Goal: Task Accomplishment & Management: Manage account settings

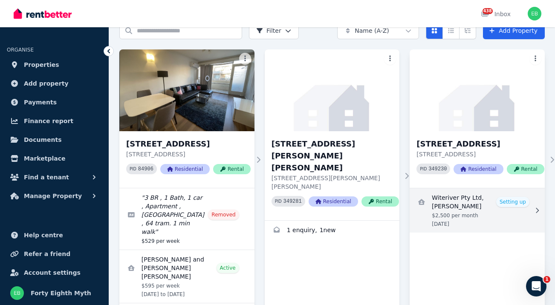
scroll to position [43, 0]
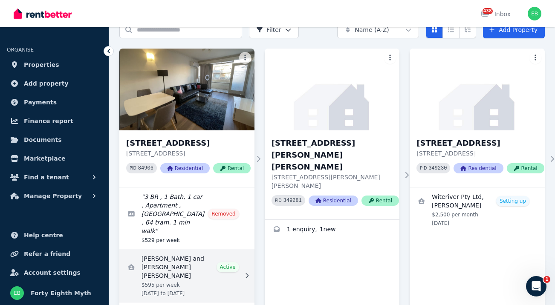
click at [174, 272] on link "View details for Dennisse Sotto and Balavignesh Morkonda Sekar" at bounding box center [186, 275] width 135 height 53
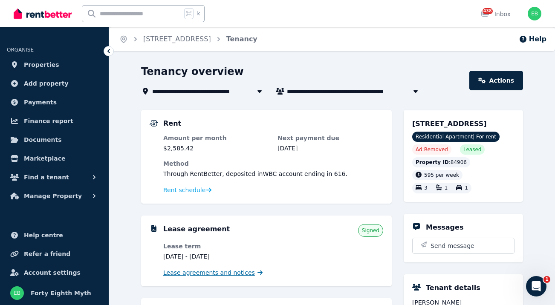
click at [182, 271] on span "Lease agreements and notices" at bounding box center [209, 273] width 92 height 9
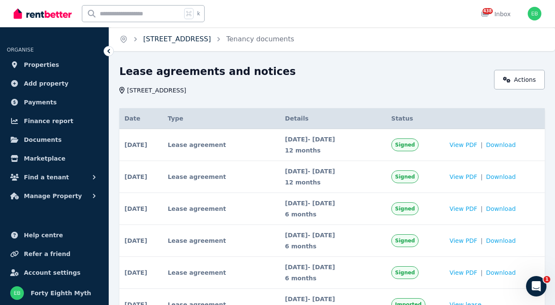
click at [173, 39] on link "[STREET_ADDRESS]" at bounding box center [177, 39] width 68 height 8
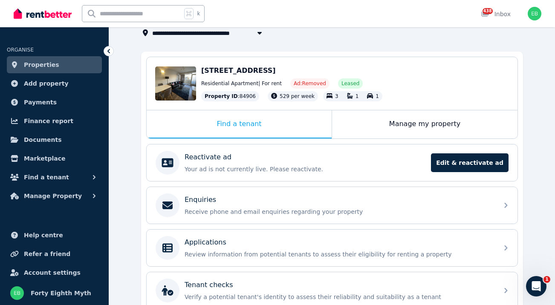
scroll to position [60, 0]
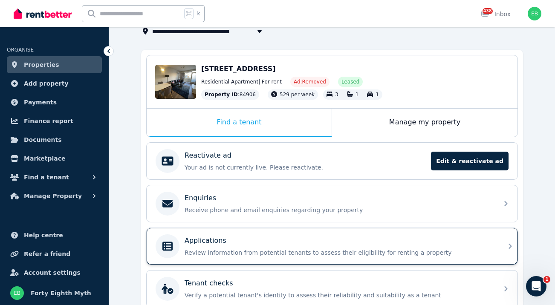
click at [324, 234] on div "Applications Review information from potential tenants to assess their eligibil…" at bounding box center [332, 246] width 371 height 37
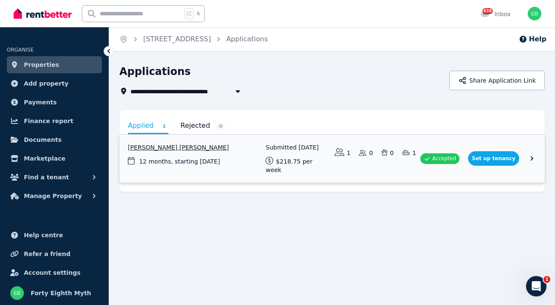
click at [185, 148] on link "View application: Balavignesh Morkonda Sekar" at bounding box center [331, 159] width 425 height 48
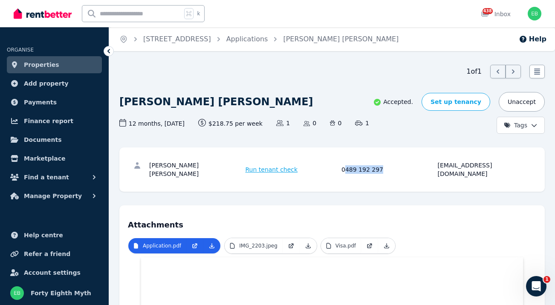
drag, startPoint x: 380, startPoint y: 164, endPoint x: 345, endPoint y: 168, distance: 35.2
click at [345, 168] on div "0489 192 297" at bounding box center [388, 169] width 94 height 17
click at [342, 166] on div "0489 192 297" at bounding box center [388, 169] width 94 height 17
drag, startPoint x: 342, startPoint y: 166, endPoint x: 382, endPoint y: 163, distance: 40.6
click at [382, 163] on div "0489 192 297" at bounding box center [388, 169] width 94 height 17
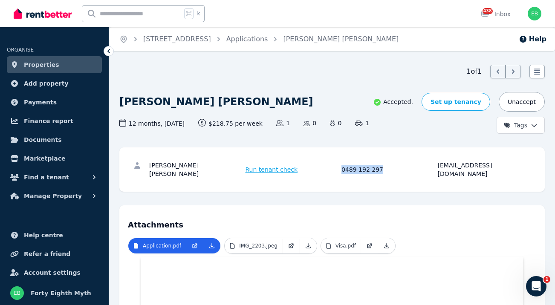
click at [370, 167] on div "0489 192 297" at bounding box center [388, 169] width 94 height 17
click at [348, 165] on div "0489 192 297" at bounding box center [388, 169] width 94 height 17
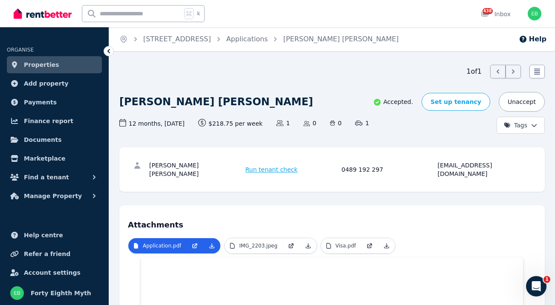
click at [348, 165] on div "0489 192 297" at bounding box center [388, 169] width 94 height 17
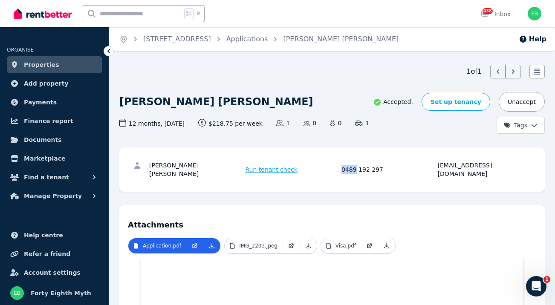
click at [348, 165] on div "0489 192 297" at bounding box center [388, 169] width 94 height 17
drag, startPoint x: 440, startPoint y: 167, endPoint x: 518, endPoint y: 165, distance: 78.5
click at [518, 165] on div "[EMAIL_ADDRESS][DOMAIN_NAME]" at bounding box center [485, 169] width 94 height 17
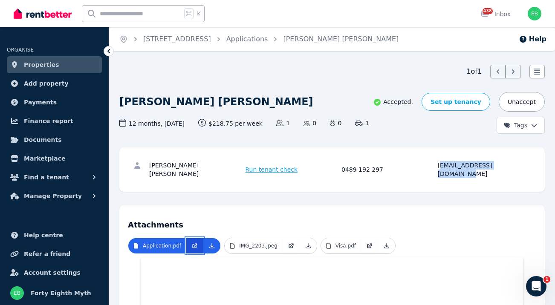
click at [195, 243] on icon at bounding box center [194, 246] width 7 height 7
click at [268, 38] on link "Applications" at bounding box center [247, 39] width 42 height 8
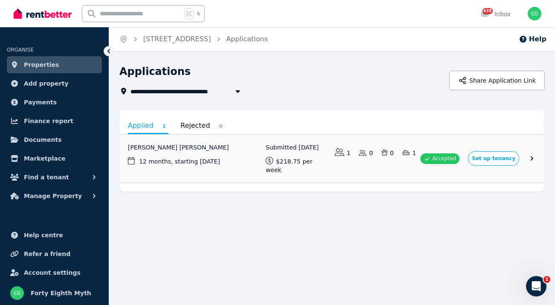
click at [151, 93] on span "[STREET_ADDRESS]" at bounding box center [167, 91] width 75 height 10
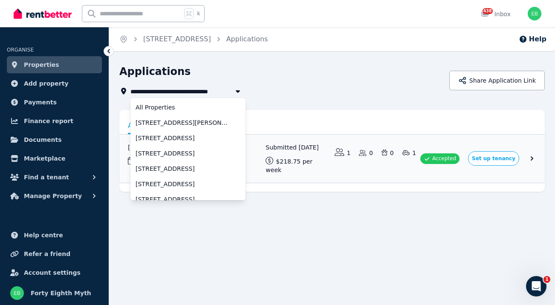
scroll to position [360, 0]
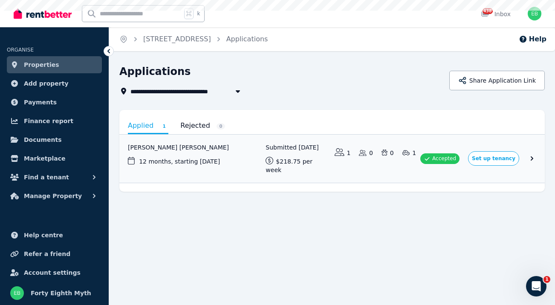
click at [151, 93] on span "[STREET_ADDRESS]" at bounding box center [167, 91] width 75 height 10
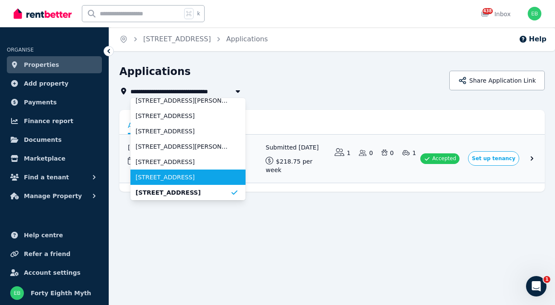
click at [225, 180] on span "[STREET_ADDRESS]" at bounding box center [183, 177] width 95 height 9
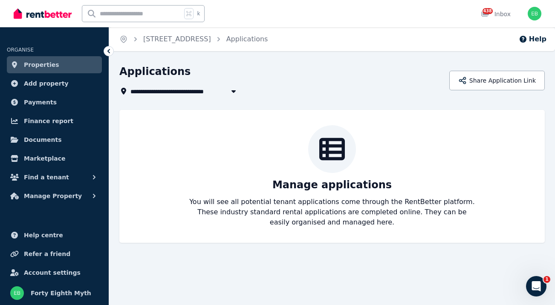
click at [180, 94] on span "[STREET_ADDRESS]" at bounding box center [167, 91] width 75 height 10
type input "**********"
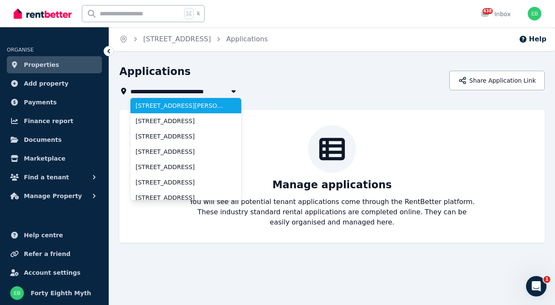
scroll to position [2, 0]
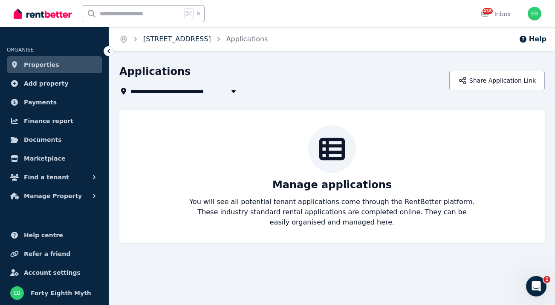
click at [172, 41] on link "[STREET_ADDRESS]" at bounding box center [177, 39] width 68 height 8
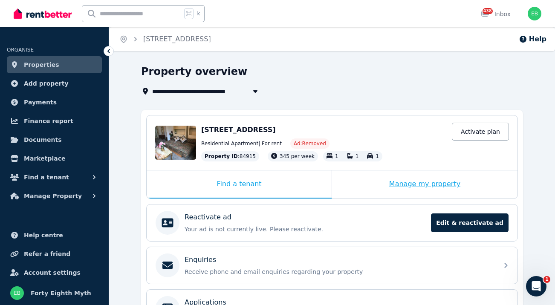
click at [424, 188] on div "Manage my property" at bounding box center [424, 185] width 185 height 28
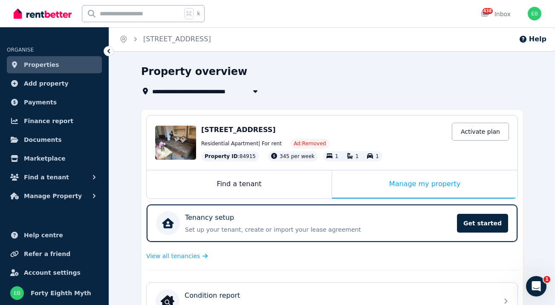
click at [179, 89] on span "[STREET_ADDRESS]" at bounding box center [189, 91] width 75 height 10
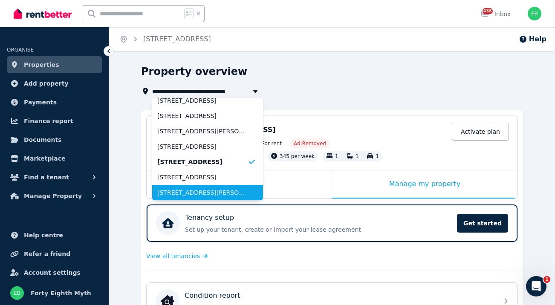
scroll to position [375, 0]
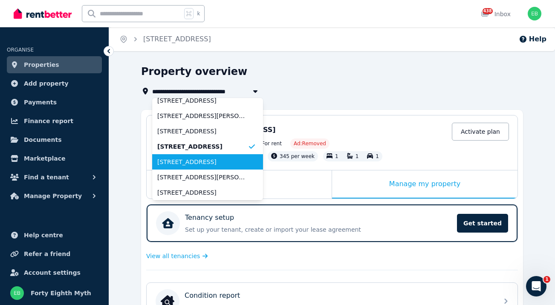
type input "**********"
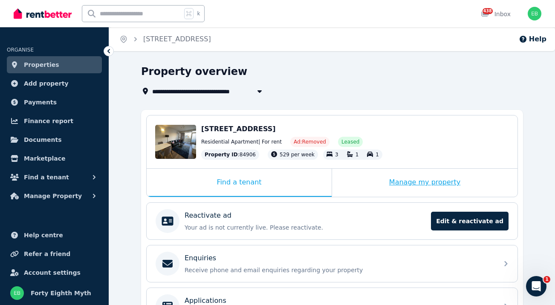
click at [410, 182] on div "Manage my property" at bounding box center [424, 183] width 185 height 28
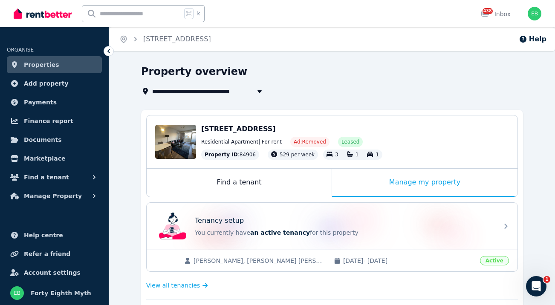
click at [249, 258] on span "[PERSON_NAME], [PERSON_NAME] [PERSON_NAME]" at bounding box center [260, 261] width 132 height 9
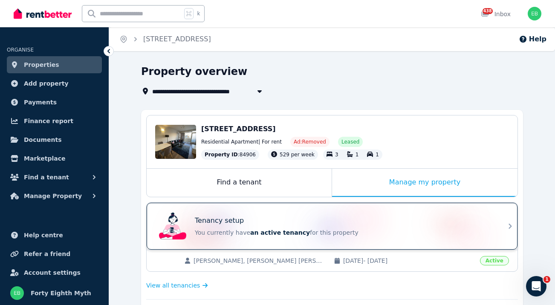
click at [262, 242] on div "Tenancy setup You currently have an active tenancy for this property" at bounding box center [325, 226] width 338 height 34
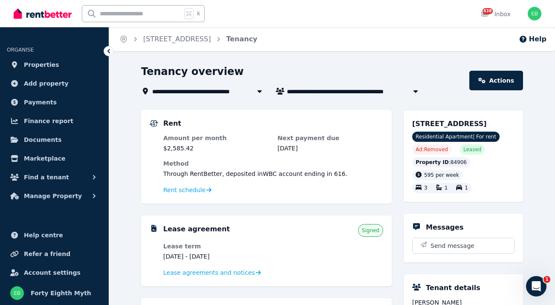
click at [173, 90] on span "[STREET_ADDRESS]" at bounding box center [189, 91] width 75 height 10
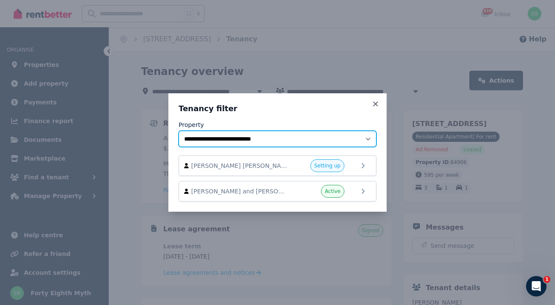
select select "**********"
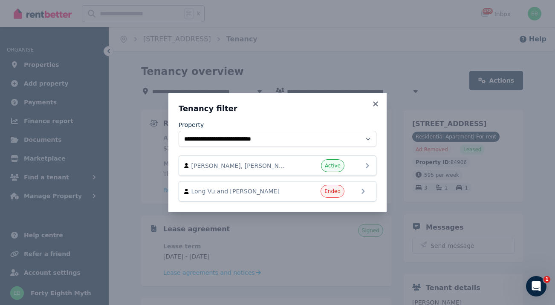
click at [283, 169] on span "[PERSON_NAME], [PERSON_NAME], and [PERSON_NAME]" at bounding box center [239, 166] width 97 height 9
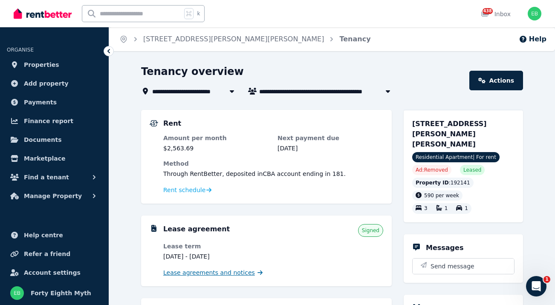
click at [212, 275] on span "Lease agreements and notices" at bounding box center [209, 273] width 92 height 9
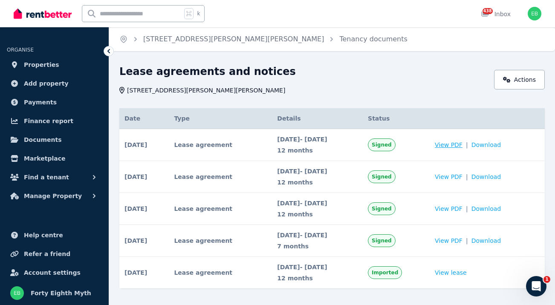
click at [458, 145] on span "View PDF" at bounding box center [449, 145] width 28 height 9
click at [126, 3] on div "k" at bounding box center [145, 13] width 127 height 27
click at [463, 177] on span "View PDF" at bounding box center [449, 177] width 28 height 9
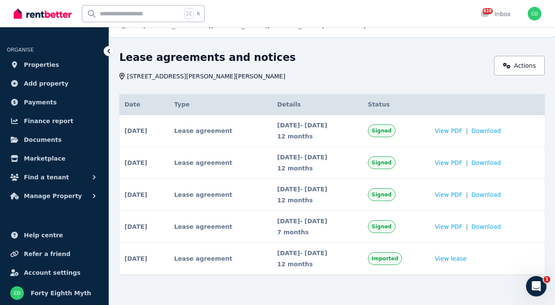
click at [160, 74] on span "[STREET_ADDRESS][PERSON_NAME][PERSON_NAME]" at bounding box center [206, 76] width 158 height 9
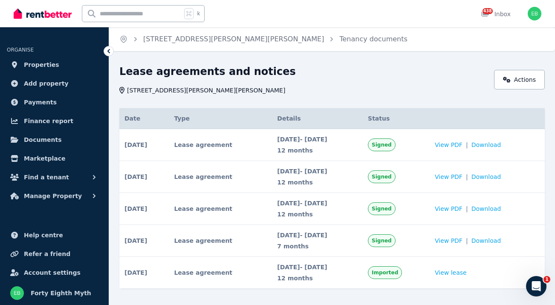
scroll to position [0, 0]
click at [175, 40] on link "[STREET_ADDRESS][PERSON_NAME][PERSON_NAME]" at bounding box center [233, 39] width 181 height 8
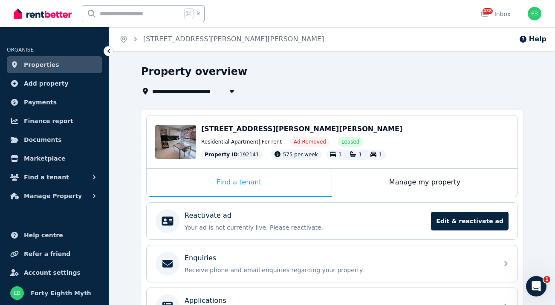
click at [233, 180] on div "Find a tenant" at bounding box center [239, 183] width 185 height 28
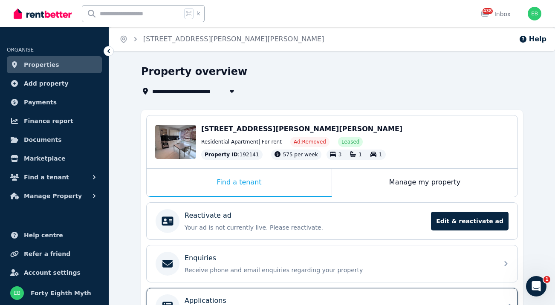
click at [345, 298] on div "Applications" at bounding box center [339, 301] width 309 height 10
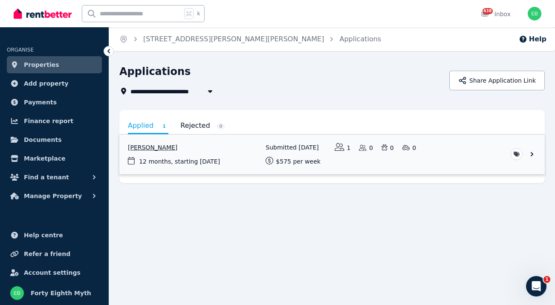
click at [177, 151] on link "View application: Malavika Mekala" at bounding box center [331, 155] width 425 height 40
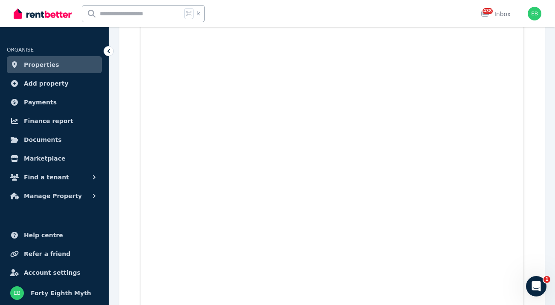
scroll to position [1331, 0]
